Goal: Obtain resource: Obtain resource

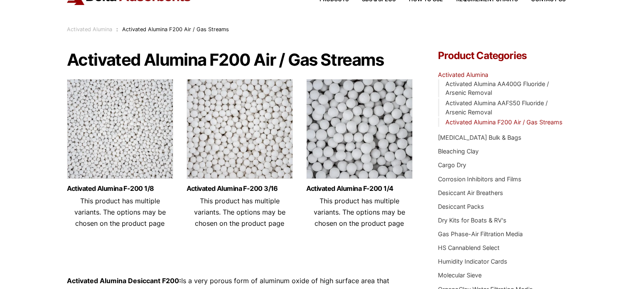
scroll to position [83, 0]
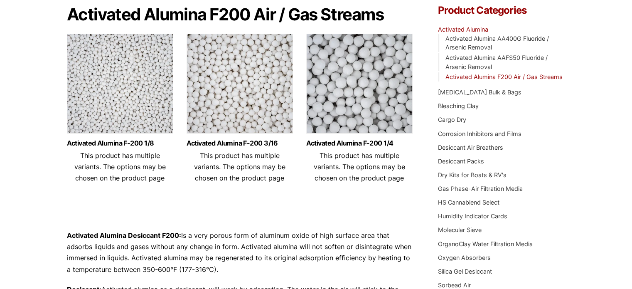
click at [256, 66] on img at bounding box center [240, 86] width 106 height 104
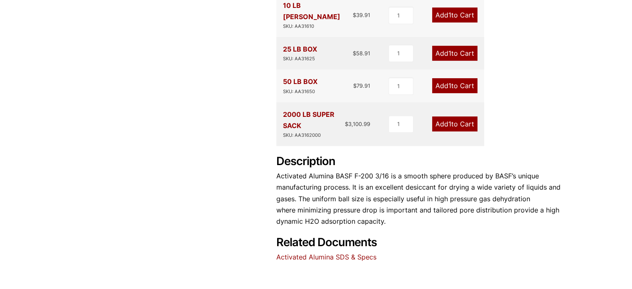
scroll to position [208, 0]
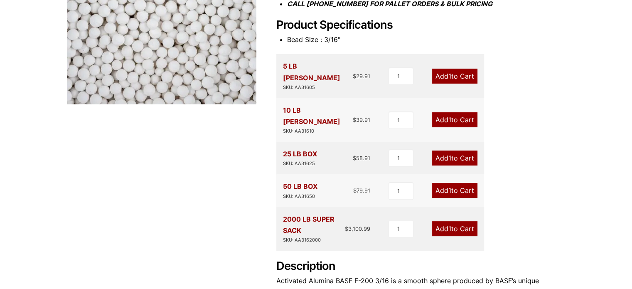
click at [146, 229] on div "Activated Alumina F-200 3/16 🔍 Product Features Uniform ball size Low [MEDICAL_…" at bounding box center [316, 124] width 499 height 487
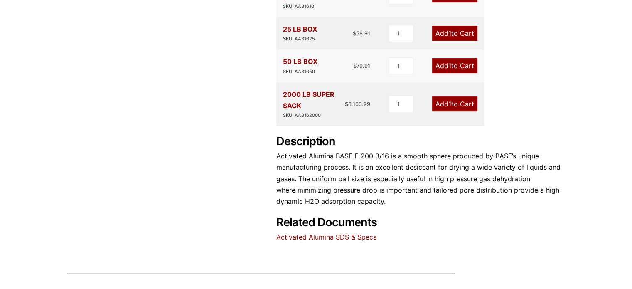
scroll to position [374, 0]
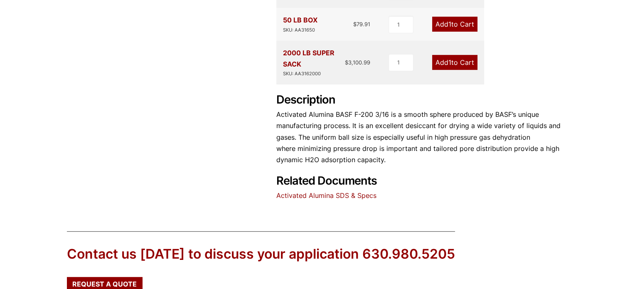
click at [327, 191] on link "Activated Alumina SDS & Specs" at bounding box center [326, 195] width 100 height 8
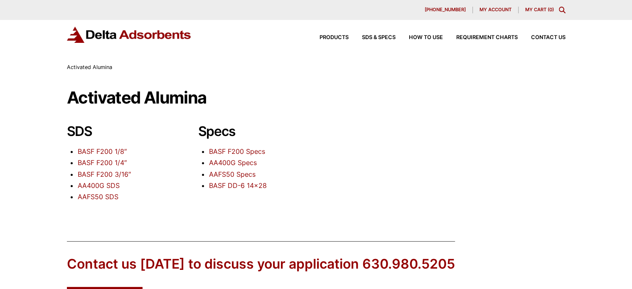
click at [92, 172] on link "BASF F200 3/16″" at bounding box center [104, 174] width 53 height 8
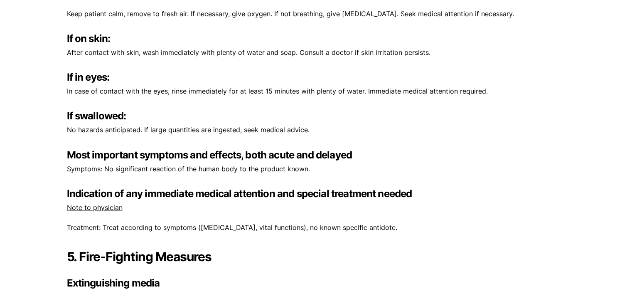
scroll to position [997, 0]
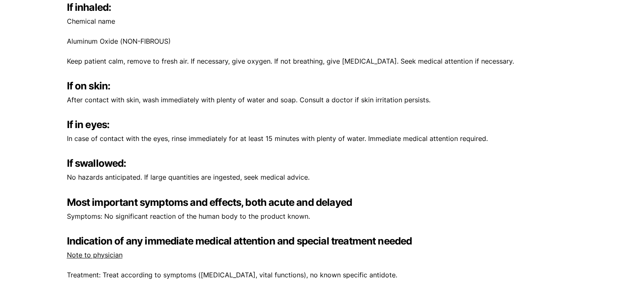
click at [449, 165] on h3 "If swallowed:" at bounding box center [316, 163] width 499 height 13
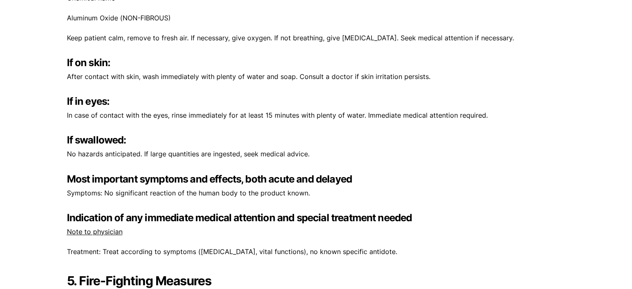
scroll to position [956, 0]
